Goal: Transaction & Acquisition: Purchase product/service

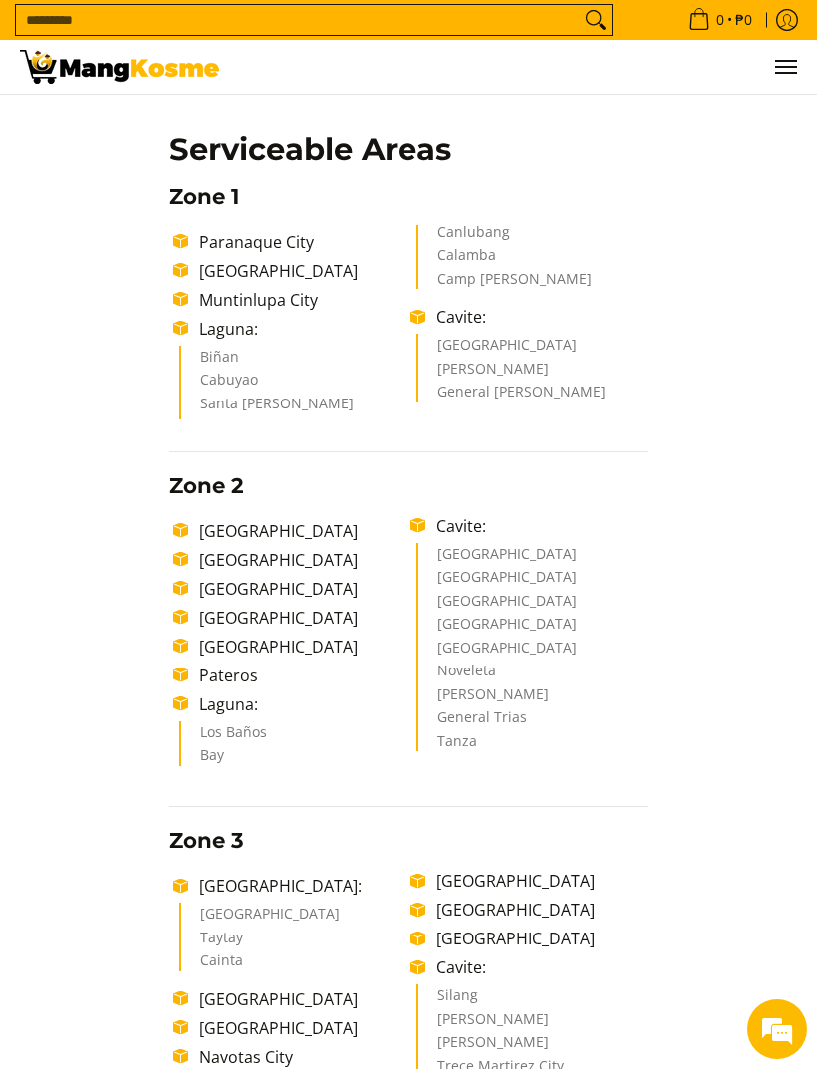
scroll to position [420, 0]
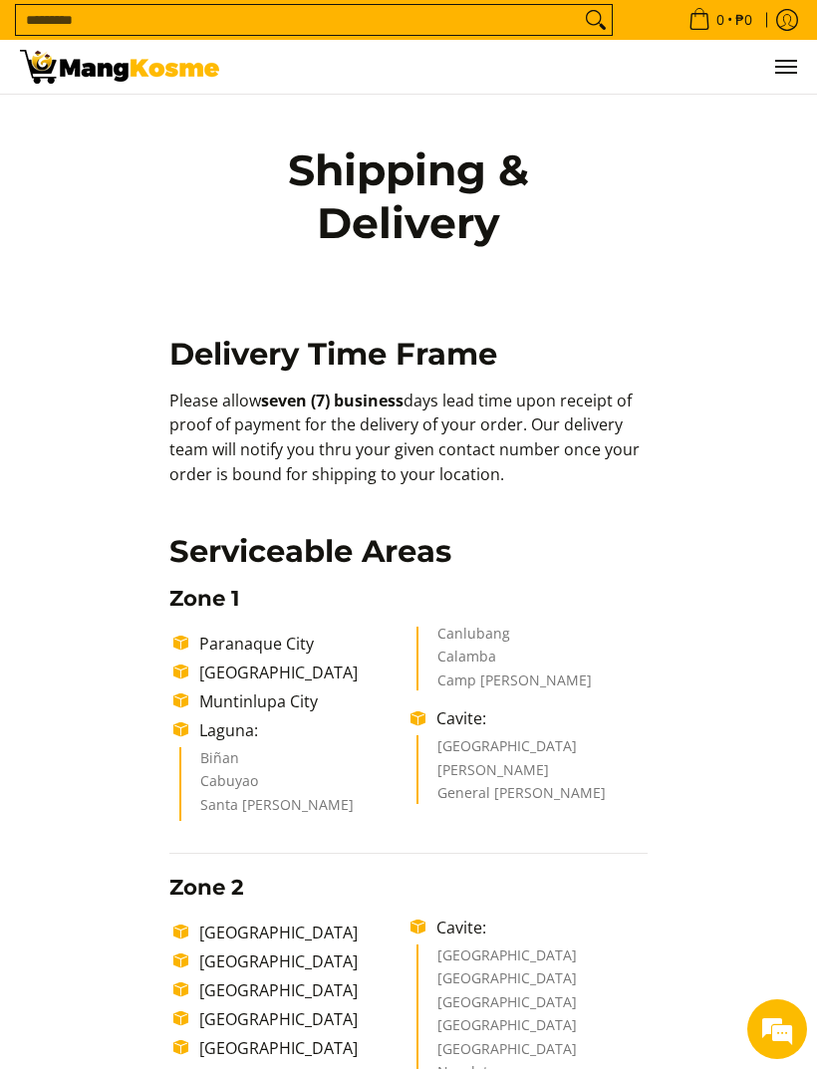
click at [112, 19] on input "Search..." at bounding box center [298, 20] width 564 height 30
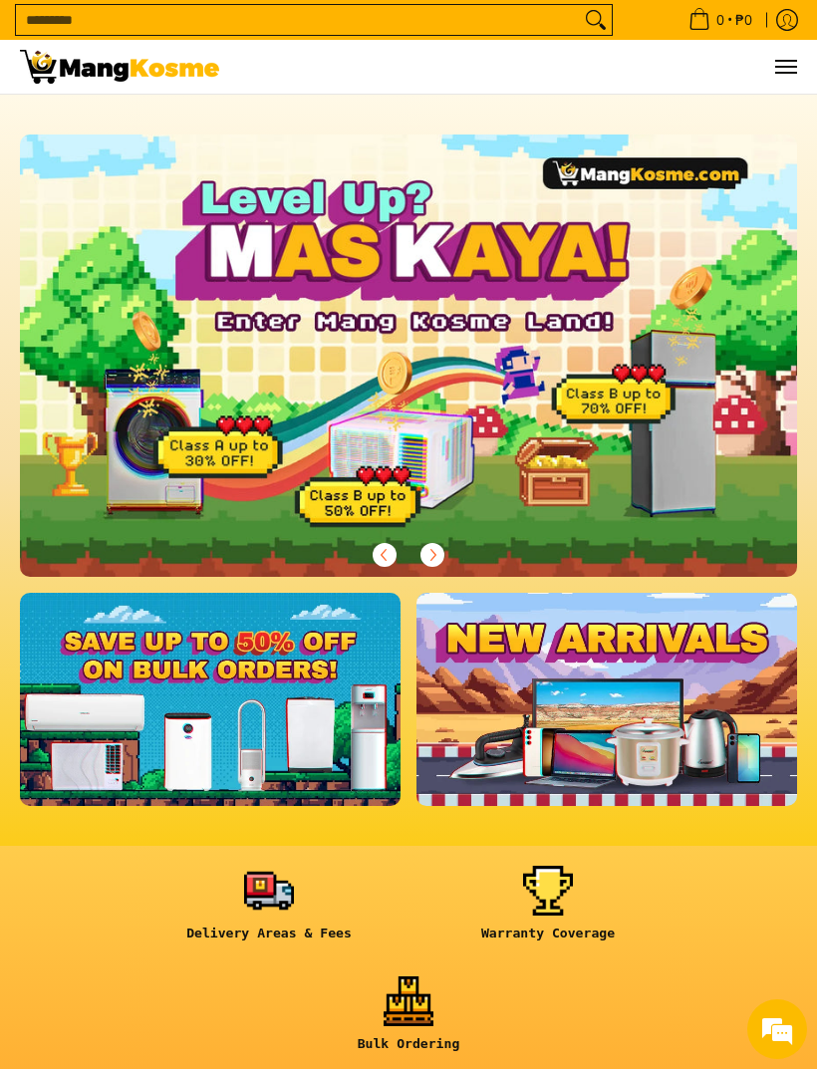
click at [274, 891] on link at bounding box center [268, 911] width 259 height 91
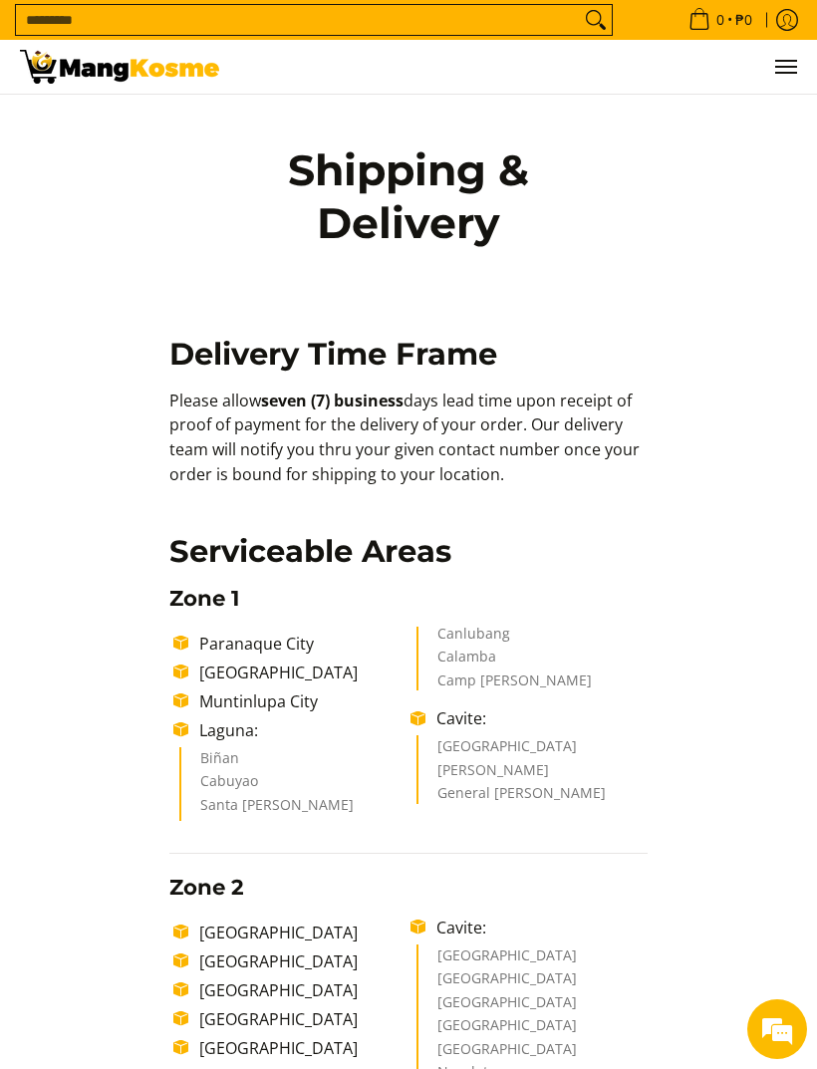
click at [679, 37] on link "0 • ₱0" at bounding box center [720, 20] width 94 height 40
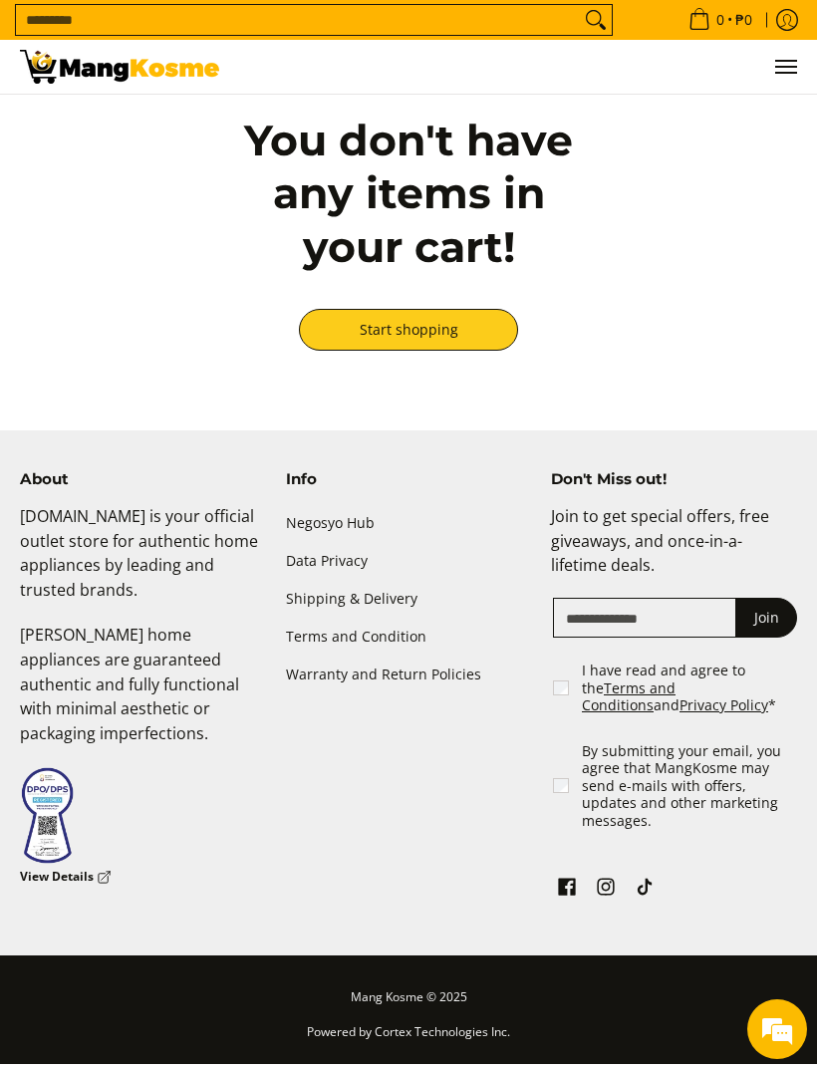
click at [443, 347] on link "Start shopping" at bounding box center [408, 330] width 219 height 42
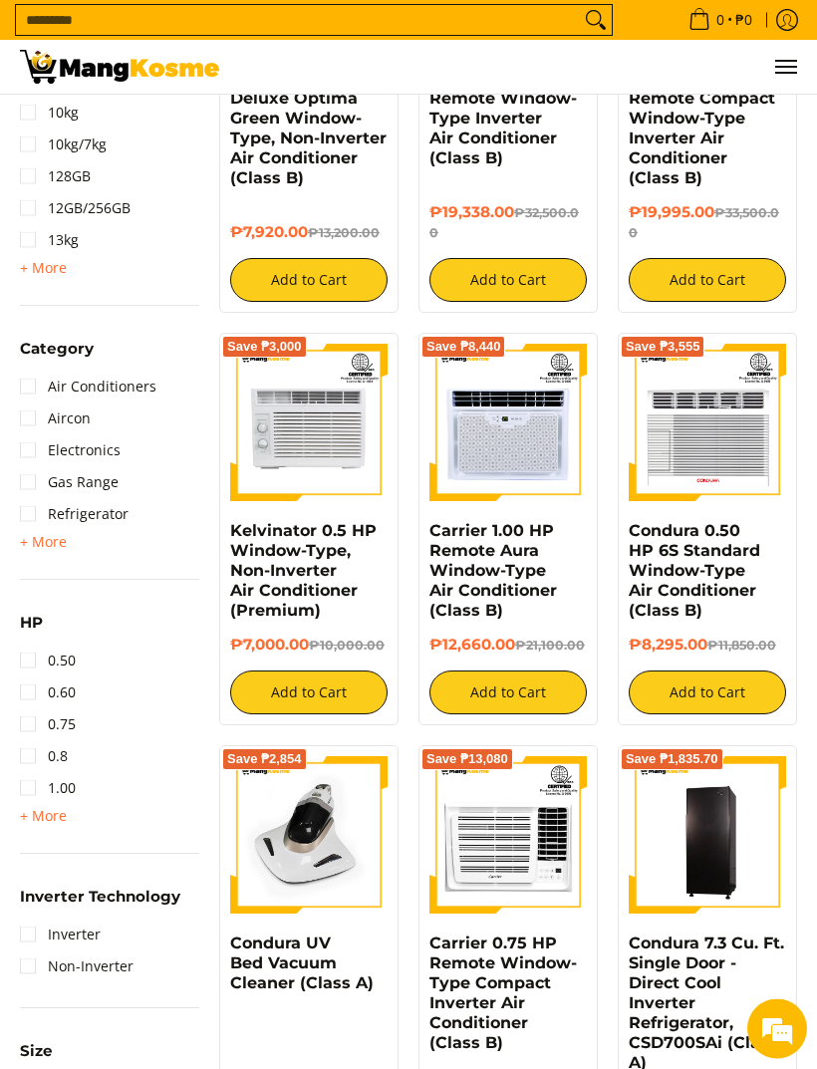
scroll to position [848, 0]
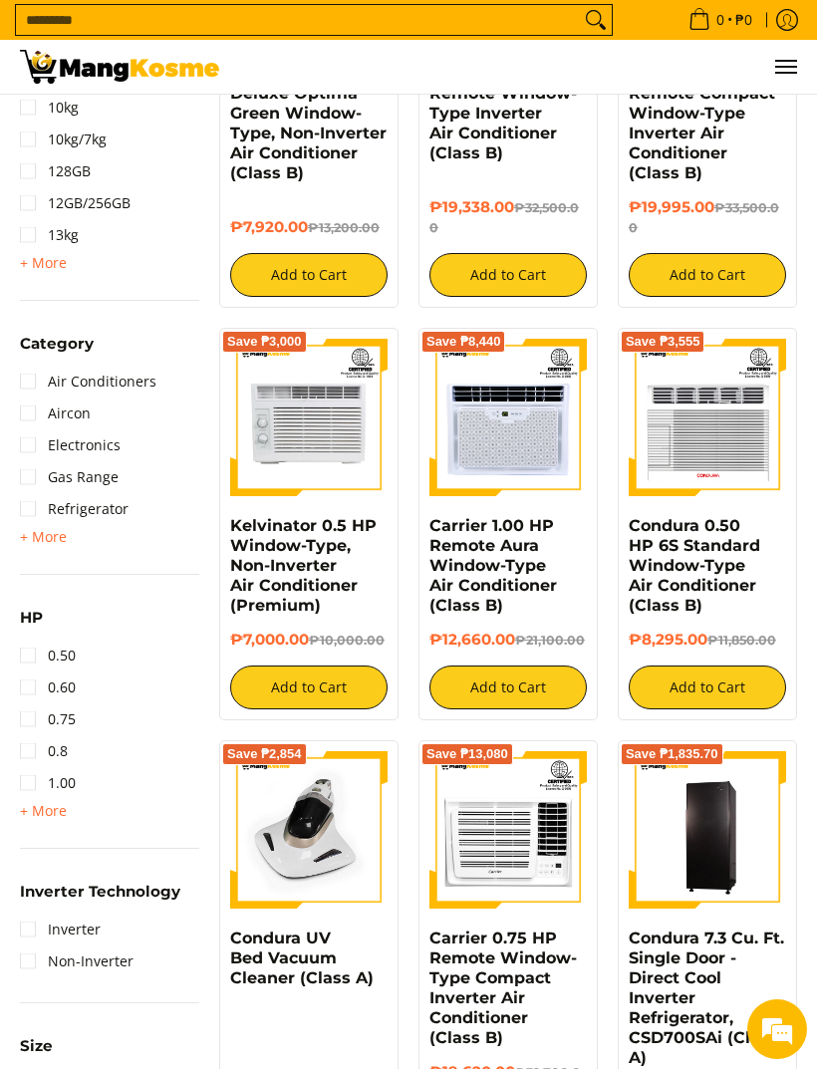
click at [724, 709] on button "Add to Cart" at bounding box center [707, 687] width 157 height 44
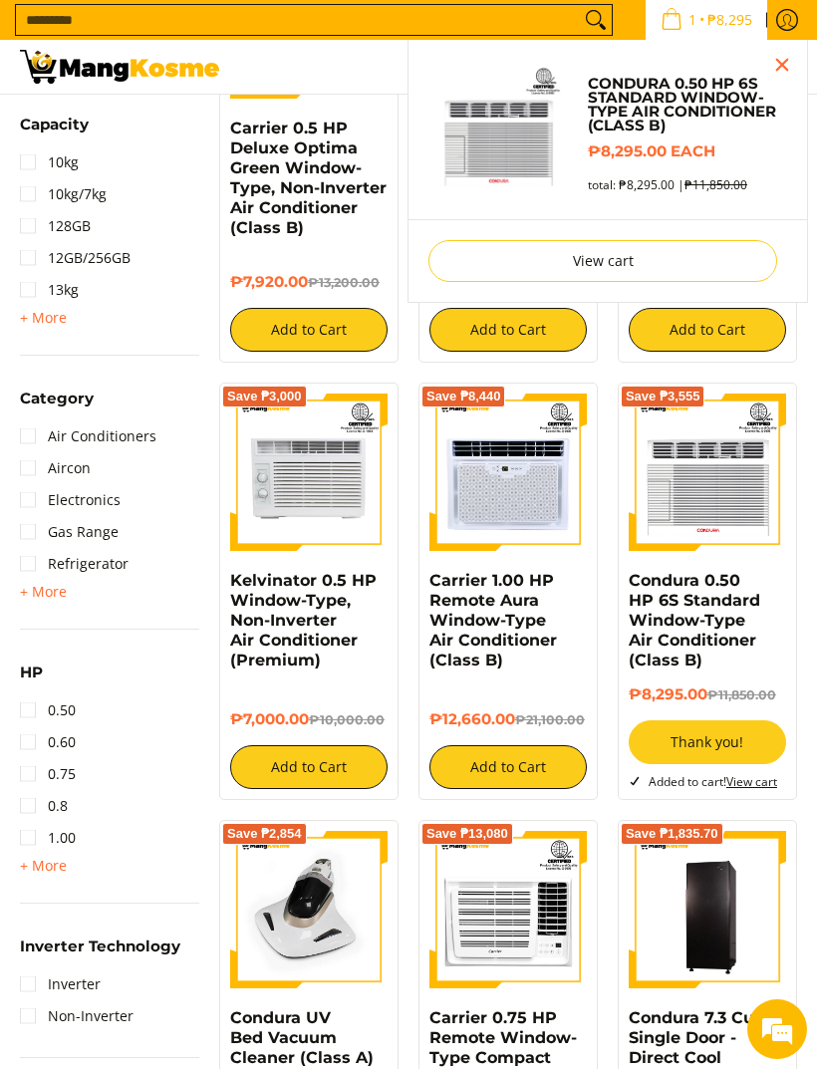
scroll to position [0, 0]
click at [660, 20] on icon "Cart" at bounding box center [671, 19] width 22 height 22
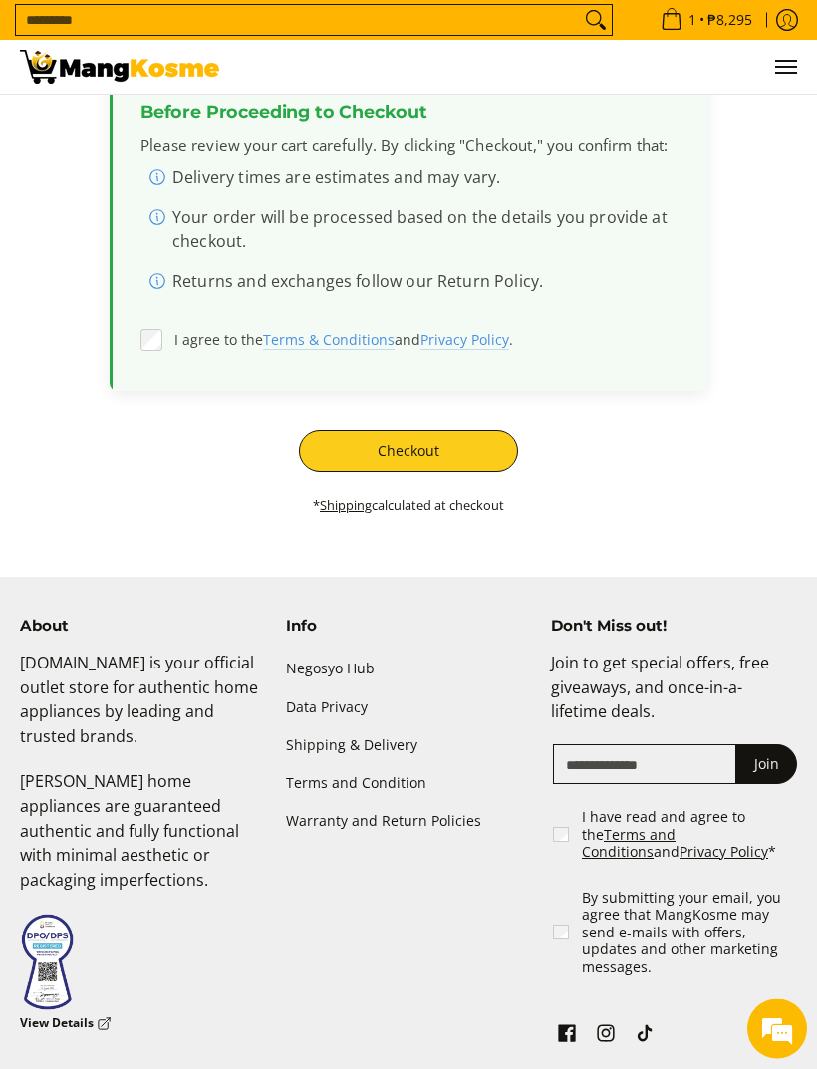
scroll to position [585, 0]
click at [474, 463] on button "Checkout" at bounding box center [408, 451] width 219 height 42
